Goal: Navigation & Orientation: Find specific page/section

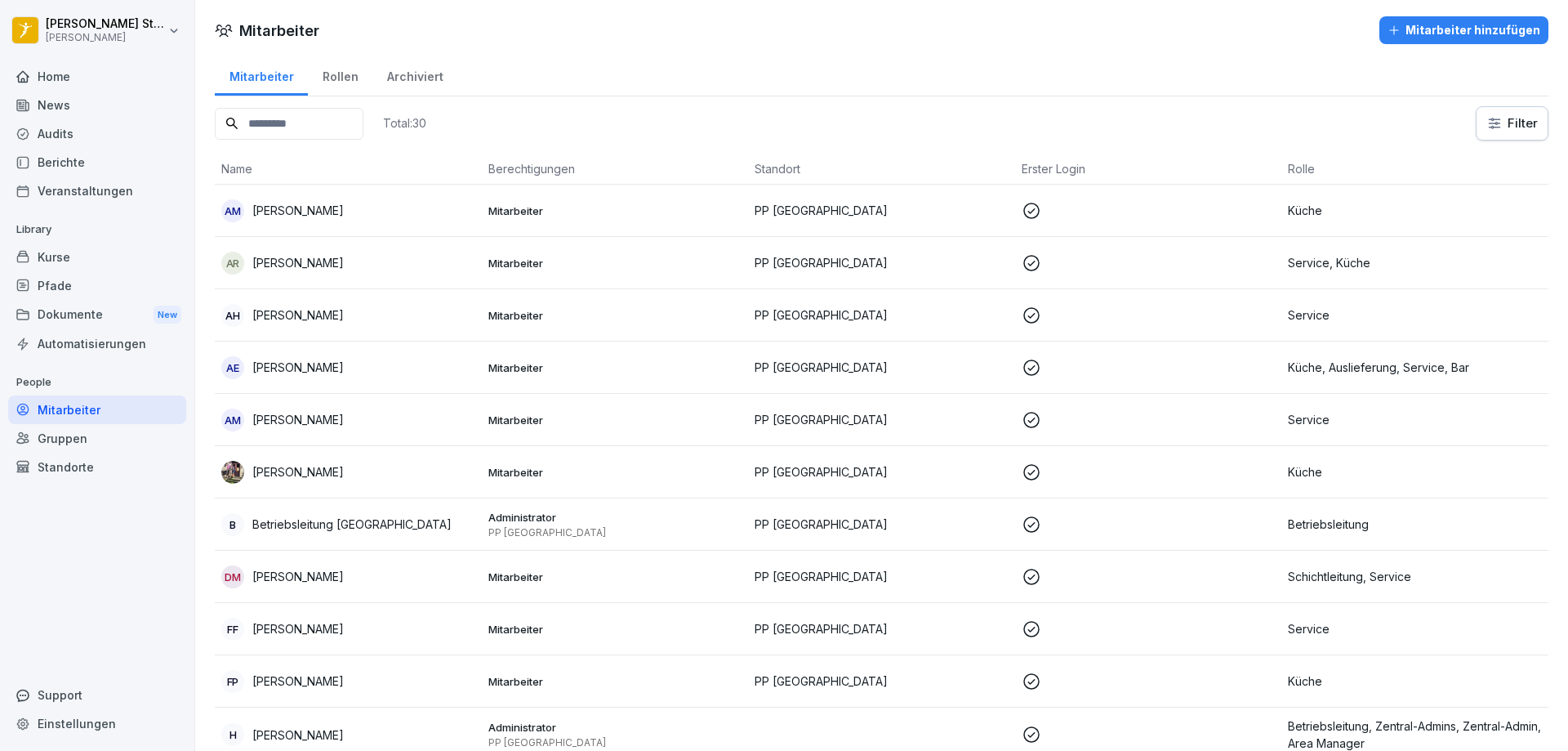
click at [65, 77] on div "Home" at bounding box center [97, 76] width 178 height 29
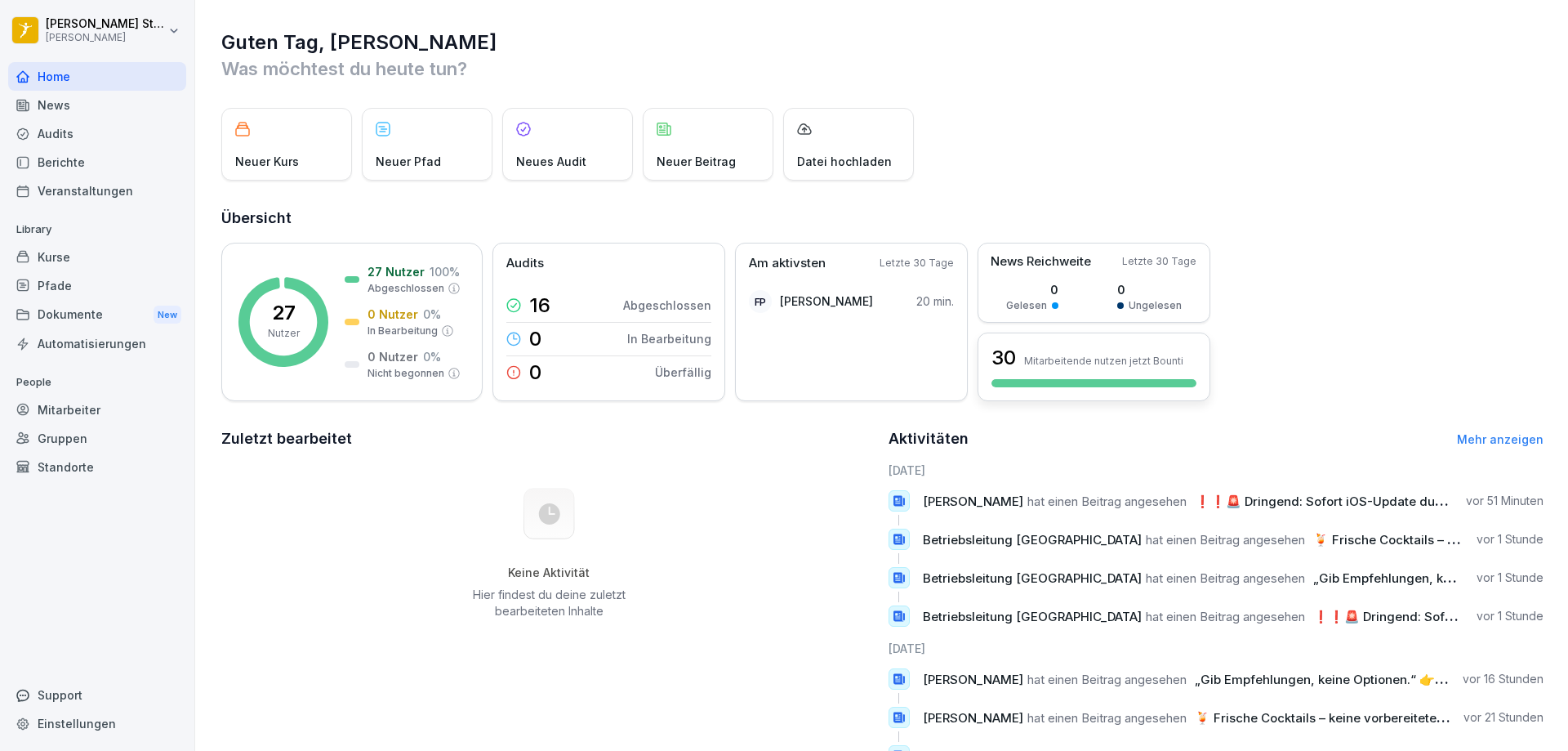
click at [1134, 380] on div at bounding box center [1093, 383] width 205 height 9
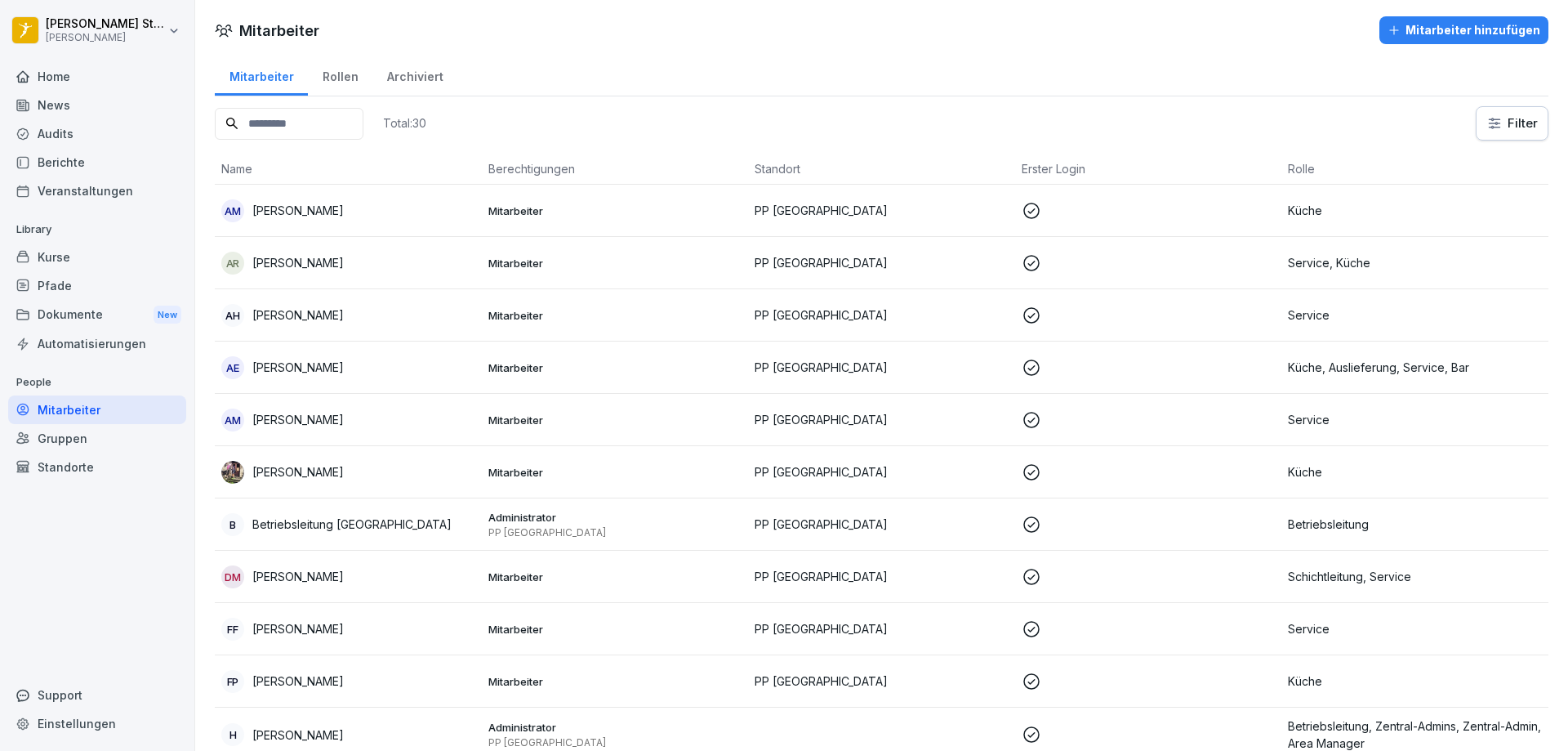
click at [55, 81] on div "Home" at bounding box center [97, 76] width 178 height 29
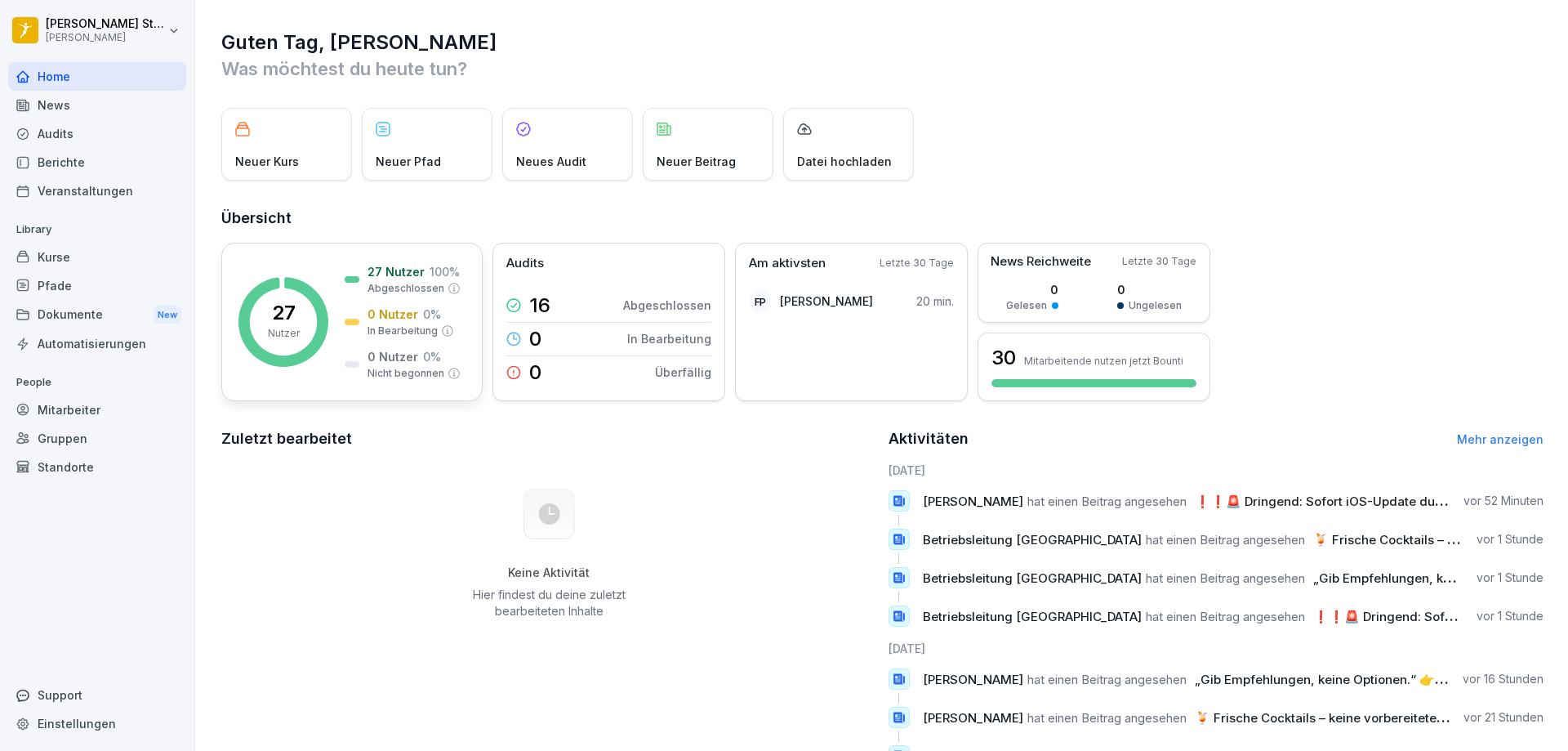
click at [325, 300] on rect at bounding box center [284, 322] width 90 height 90
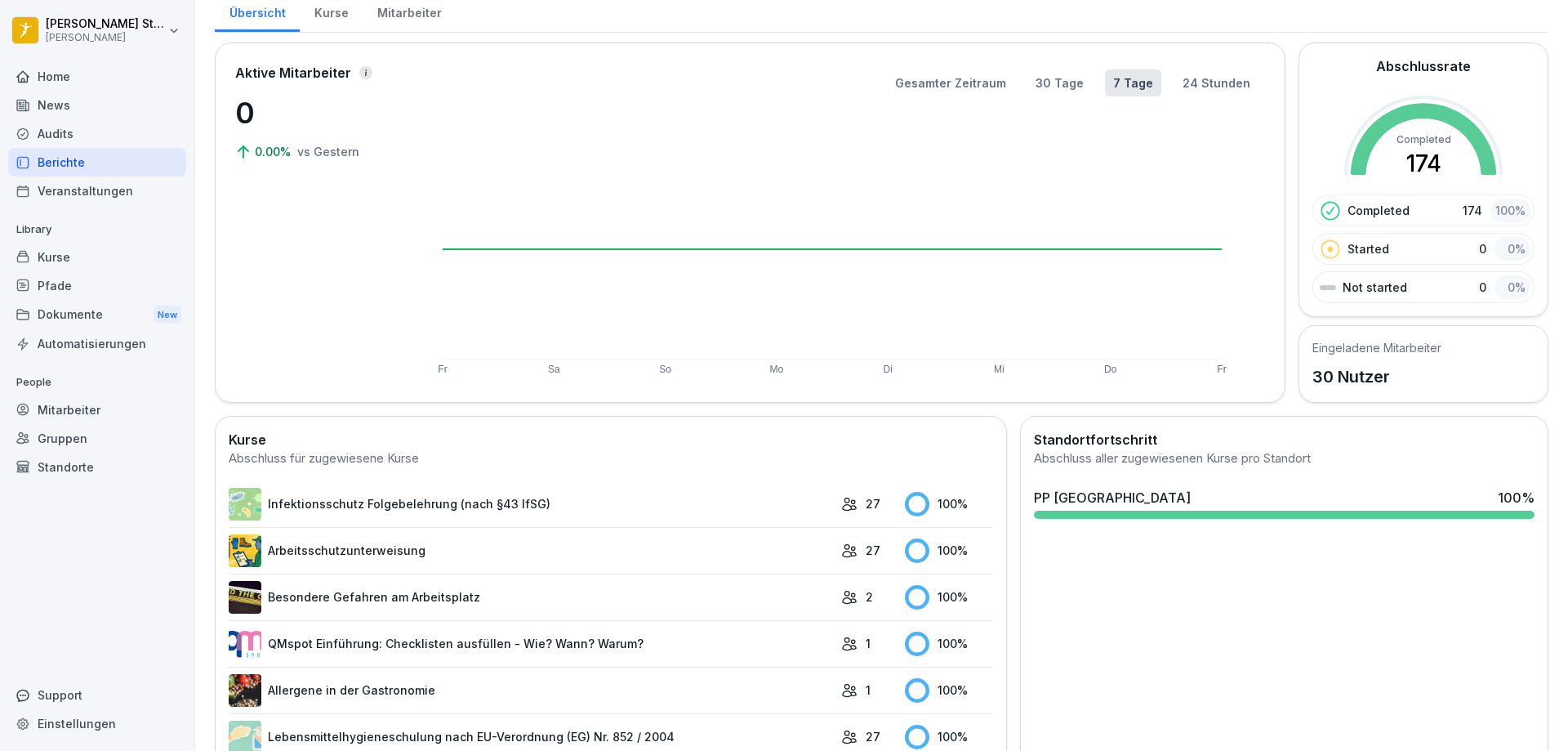
scroll to position [246, 0]
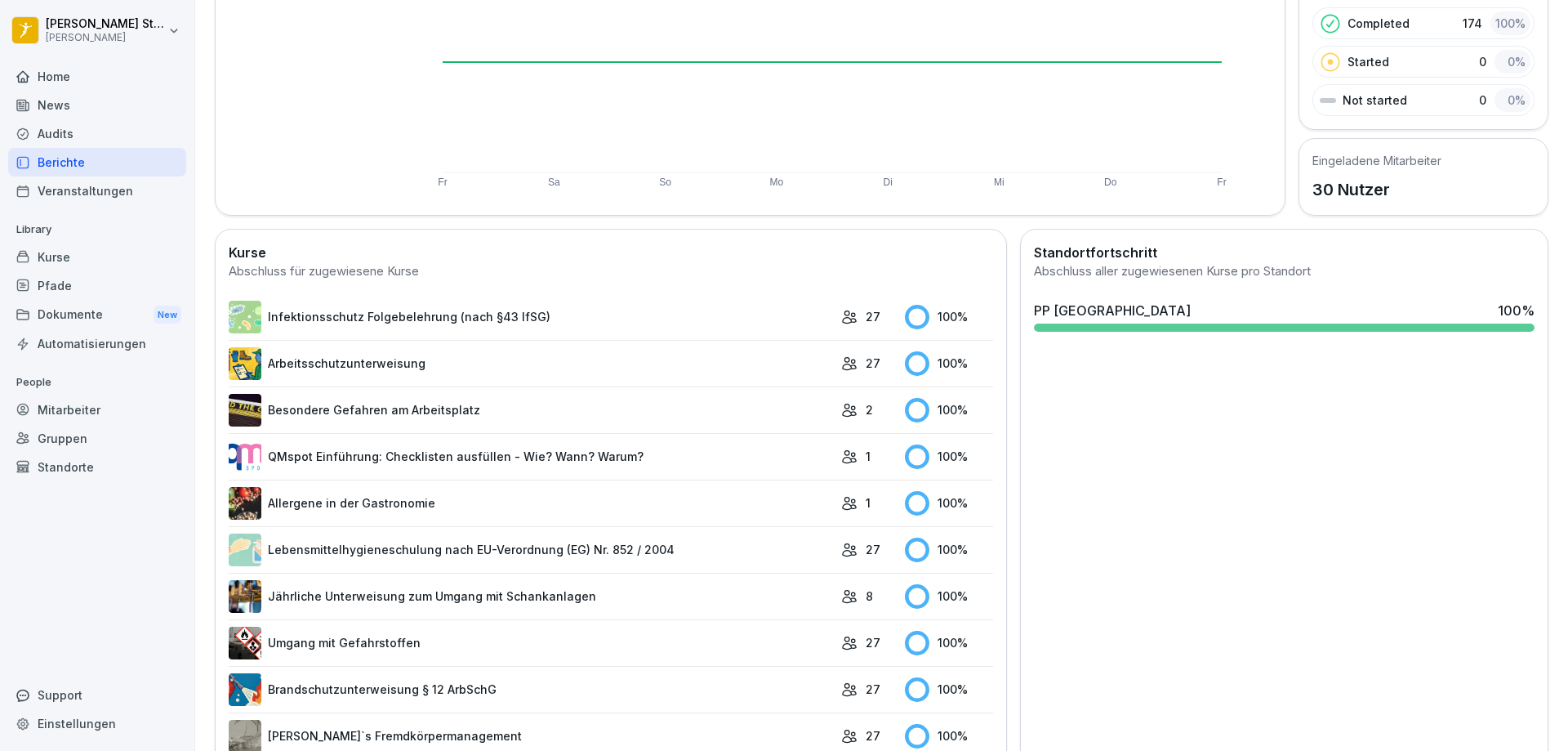
click at [1279, 329] on div at bounding box center [1284, 328] width 500 height 9
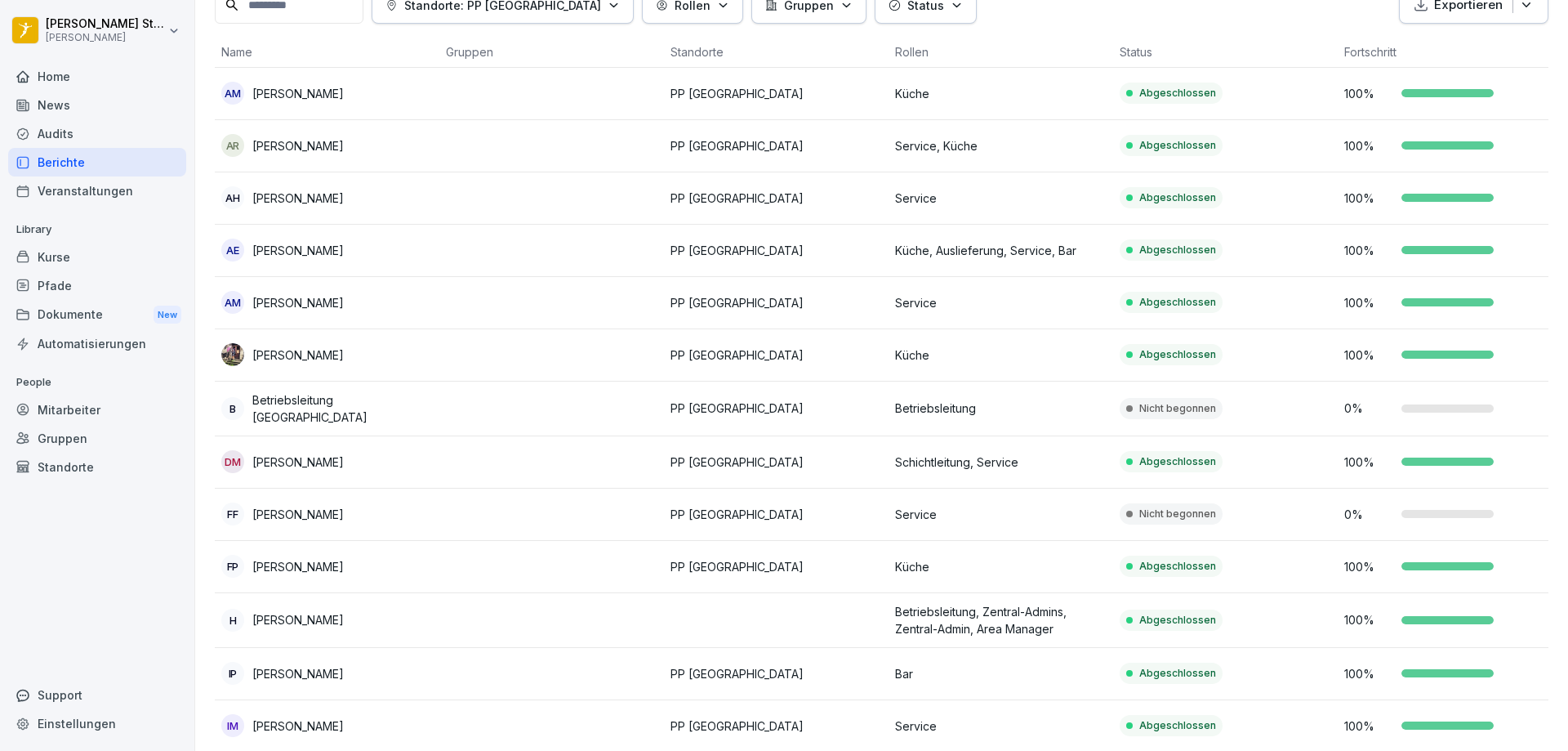
scroll to position [163, 0]
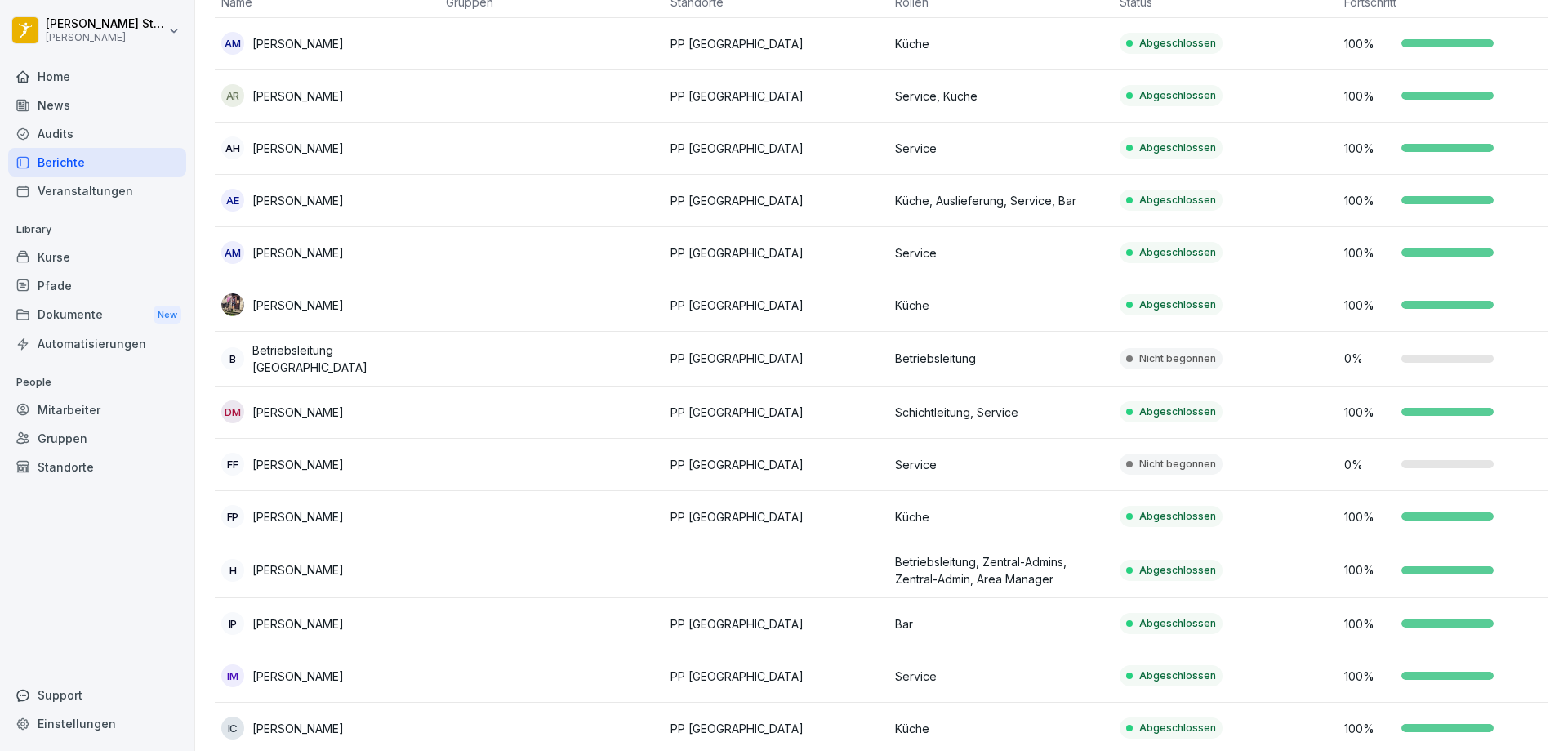
click at [272, 461] on p "[PERSON_NAME]" at bounding box center [298, 464] width 92 height 17
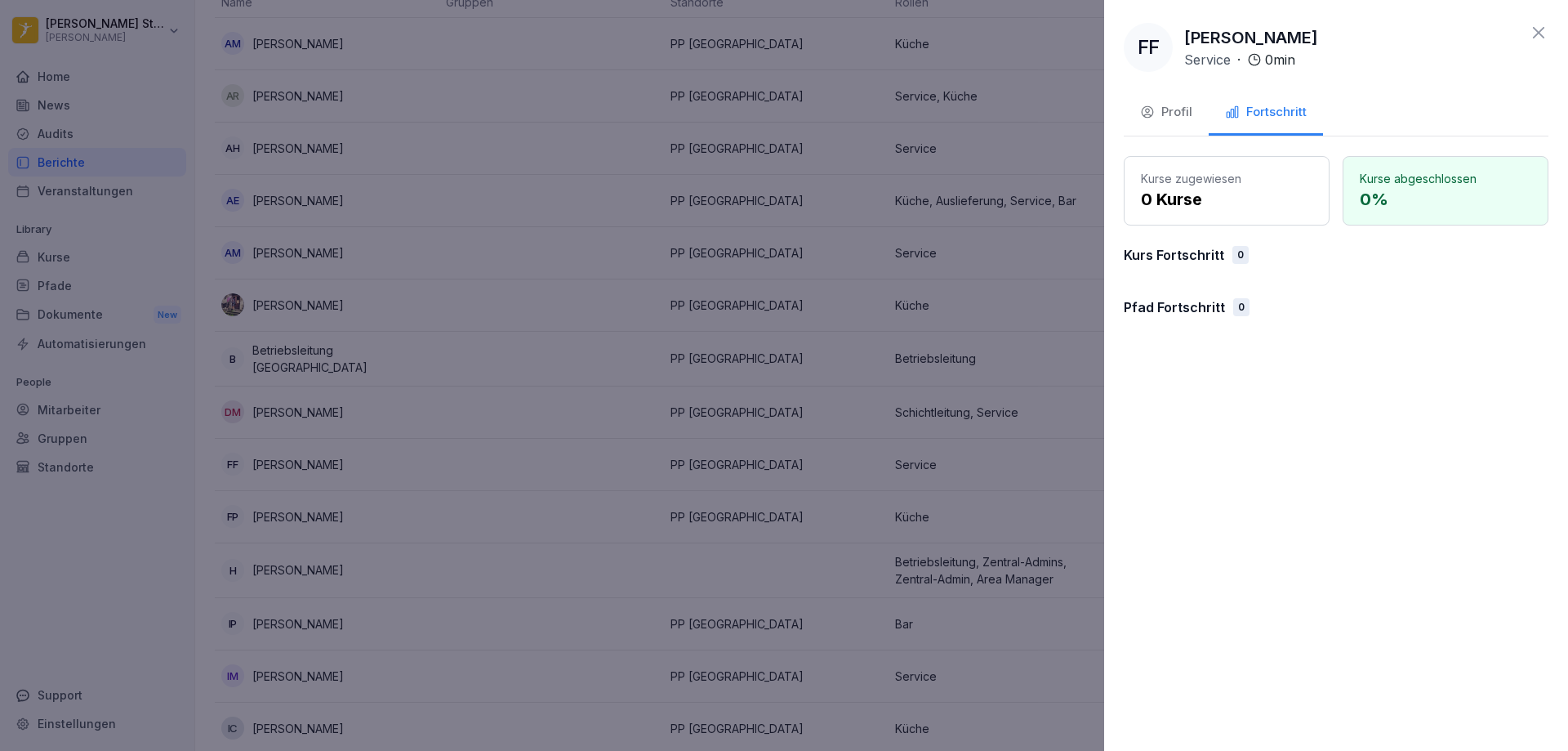
click at [1539, 36] on icon at bounding box center [1538, 32] width 20 height 20
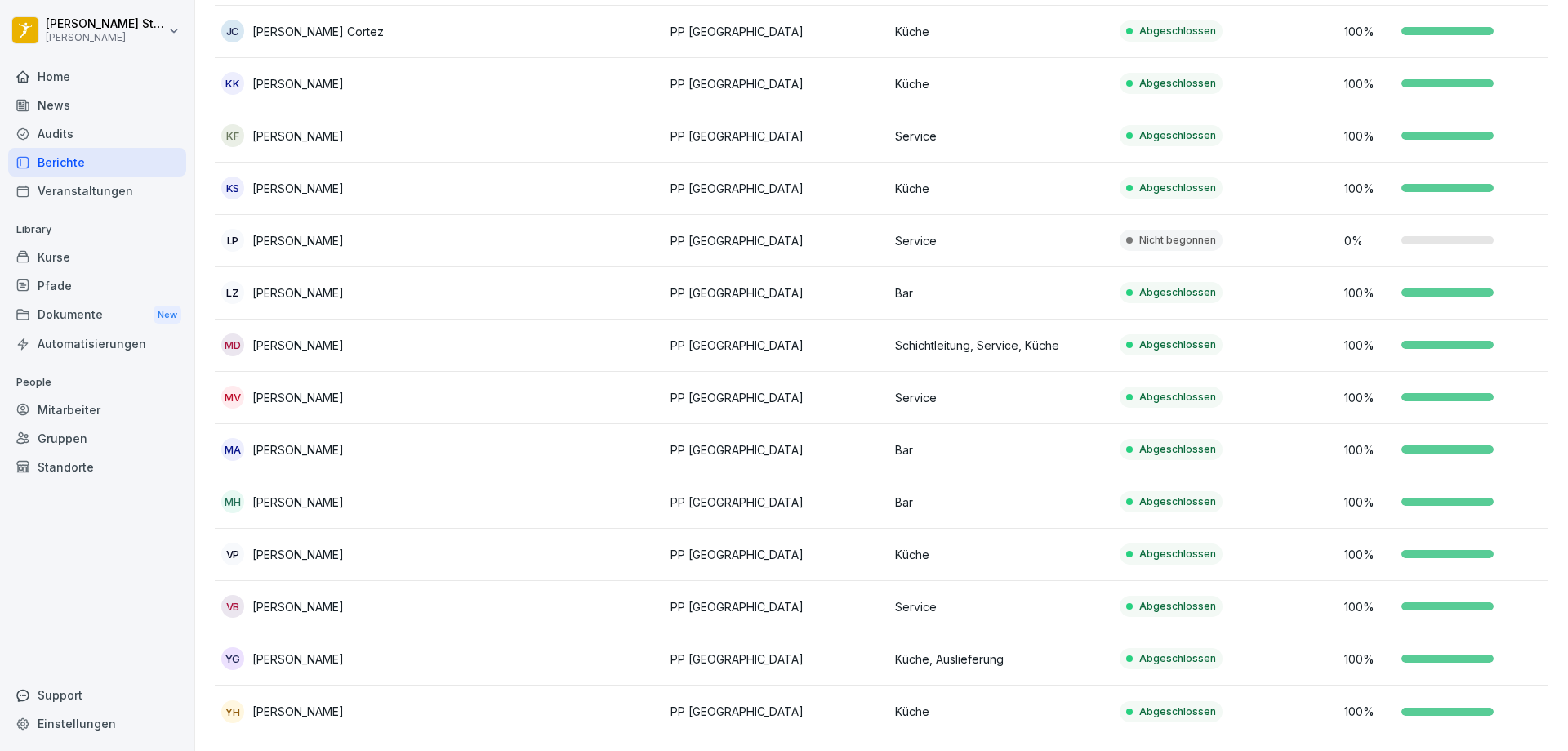
scroll to position [631, 0]
